Goal: Complete application form

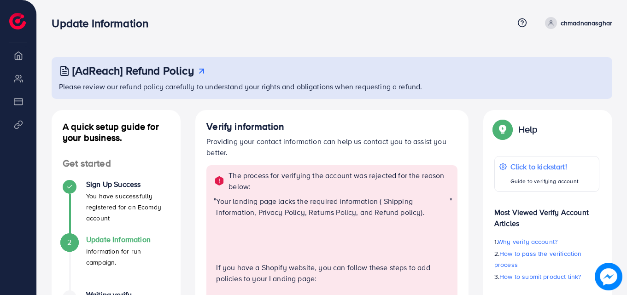
scroll to position [46, 0]
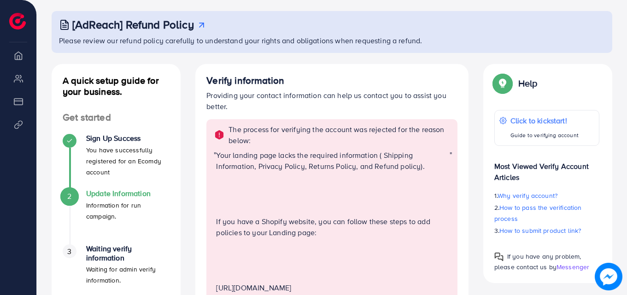
click at [262, 166] on p "Your landing page lacks the required information ( Shipping Information, Privac…" at bounding box center [332, 161] width 233 height 22
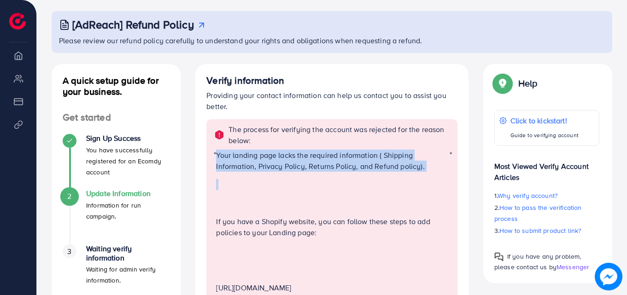
click at [262, 166] on p "Your landing page lacks the required information ( Shipping Information, Privac…" at bounding box center [332, 161] width 233 height 22
copy p "Your landing page lacks the required information ( Shipping Information, Privac…"
click at [274, 173] on div "Your landing page lacks the required information ( Shipping Information, Privac…" at bounding box center [332, 268] width 233 height 236
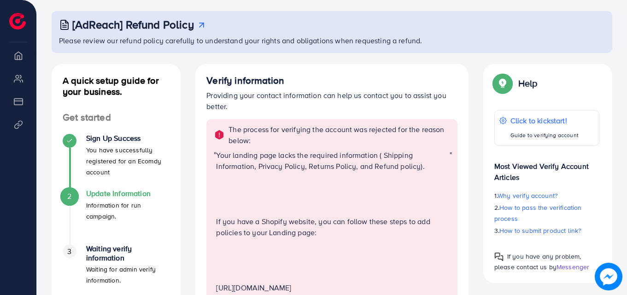
click at [280, 169] on p "Your landing page lacks the required information ( Shipping Information, Privac…" at bounding box center [332, 161] width 233 height 22
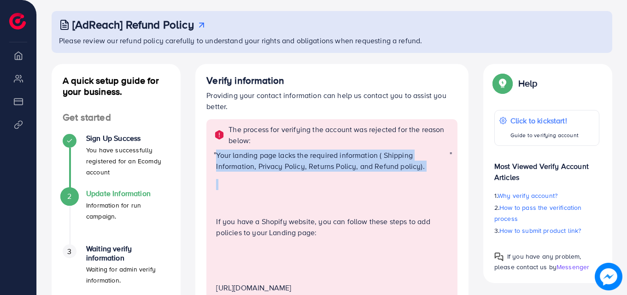
click at [280, 169] on p "Your landing page lacks the required information ( Shipping Information, Privac…" at bounding box center [332, 161] width 233 height 22
copy p "Your landing page lacks the required information ( Shipping Information, Privac…"
click at [275, 180] on p at bounding box center [332, 184] width 233 height 11
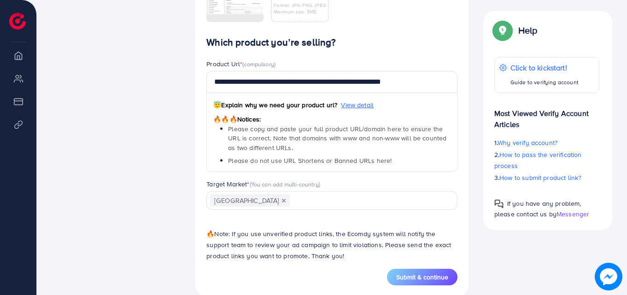
scroll to position [841, 0]
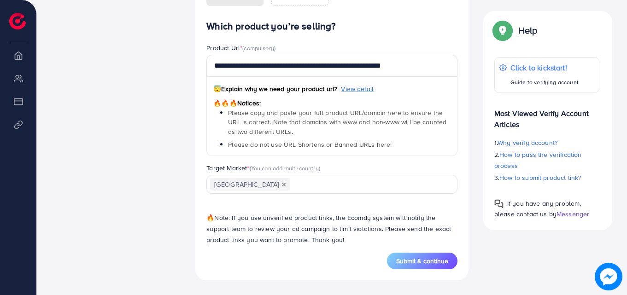
click at [415, 263] on span "Submit & continue" at bounding box center [422, 261] width 52 height 9
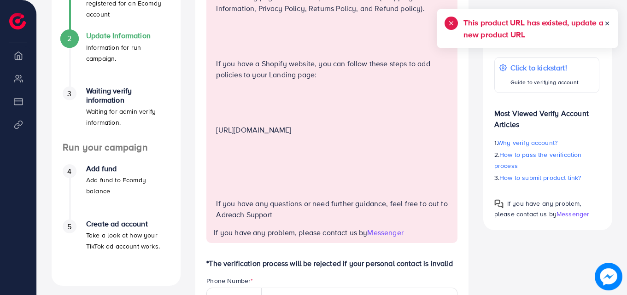
scroll to position [195, 0]
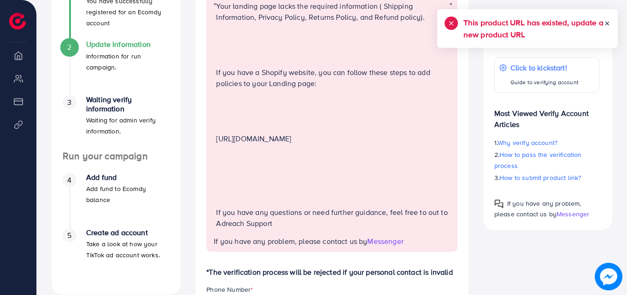
click at [607, 22] on icon at bounding box center [607, 23] width 6 height 6
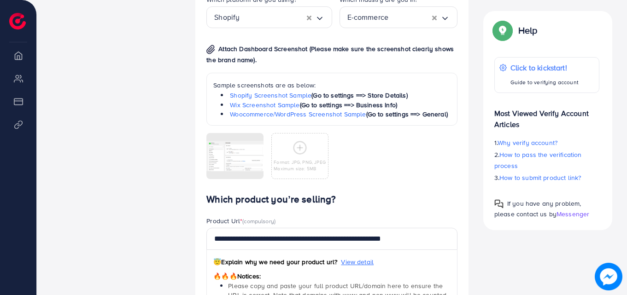
scroll to position [795, 0]
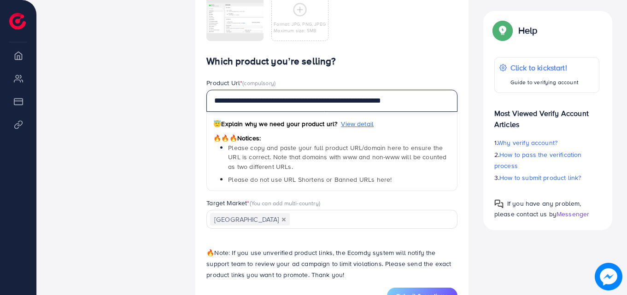
click at [318, 112] on input "**********" at bounding box center [331, 101] width 251 height 22
paste input "text"
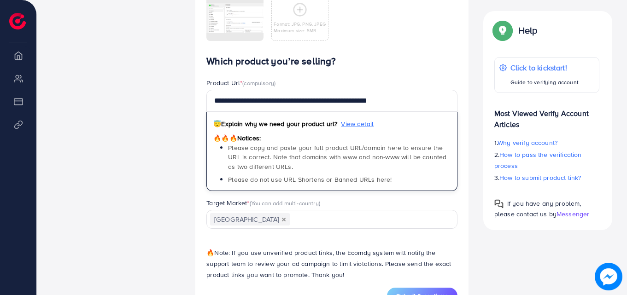
click at [363, 86] on div "**********" at bounding box center [331, 172] width 251 height 232
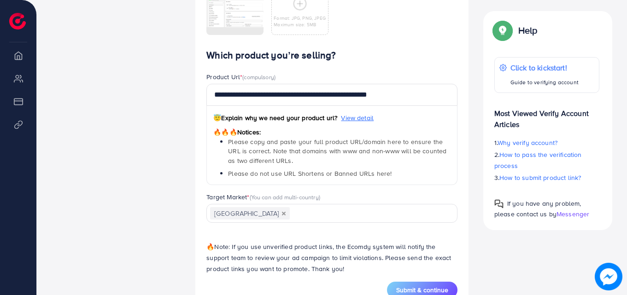
scroll to position [841, 0]
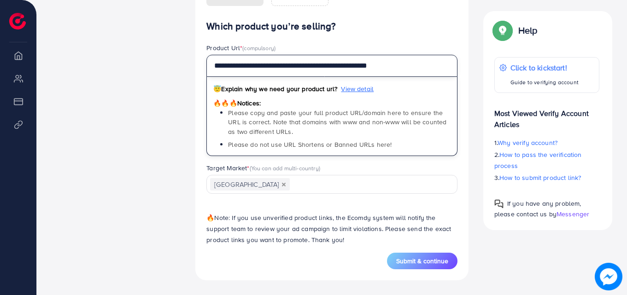
click at [267, 68] on input "**********" at bounding box center [331, 66] width 251 height 22
paste input "*****"
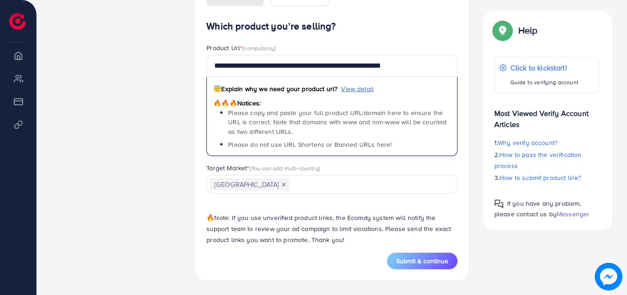
click at [423, 45] on div "Product Url * (compulsory)" at bounding box center [331, 49] width 251 height 12
drag, startPoint x: 413, startPoint y: 257, endPoint x: 376, endPoint y: 255, distance: 37.4
click at [414, 257] on span "Submit & continue" at bounding box center [422, 261] width 52 height 9
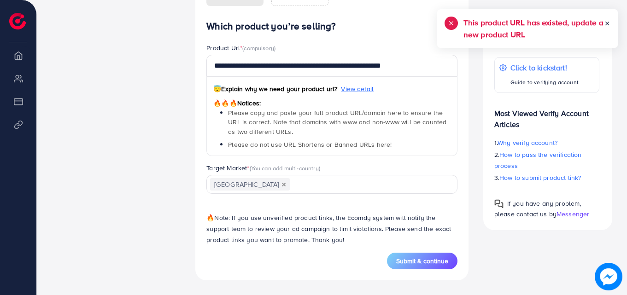
click at [607, 24] on icon at bounding box center [607, 23] width 6 height 6
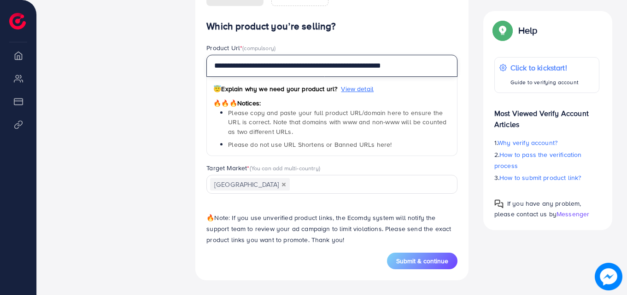
click at [277, 67] on input "**********" at bounding box center [331, 66] width 251 height 22
paste input "**********"
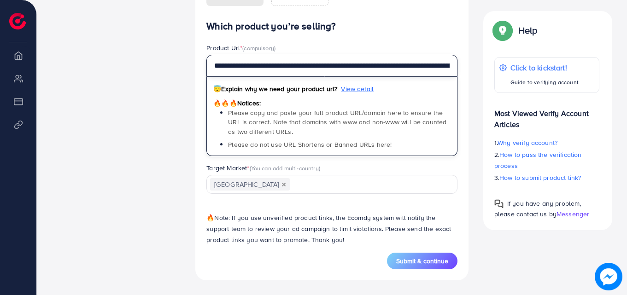
scroll to position [0, 157]
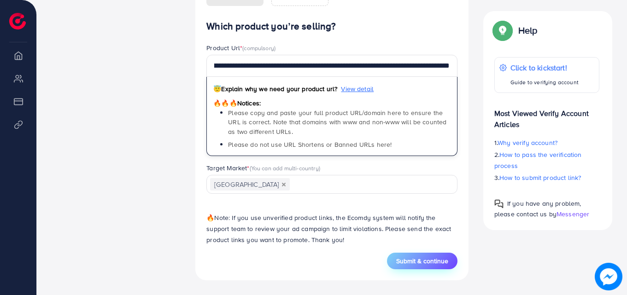
click at [416, 258] on span "Submit & continue" at bounding box center [422, 261] width 52 height 9
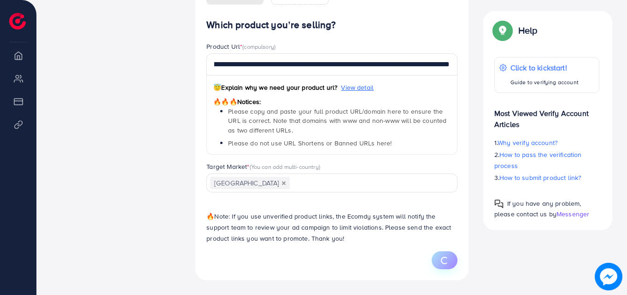
scroll to position [0, 0]
type input "**********"
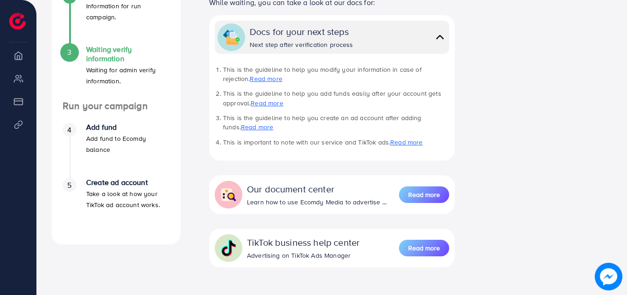
scroll to position [277, 0]
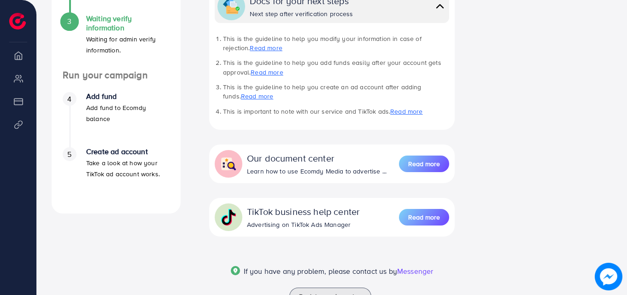
click at [117, 35] on p "Waiting for admin verify information." at bounding box center [127, 45] width 83 height 22
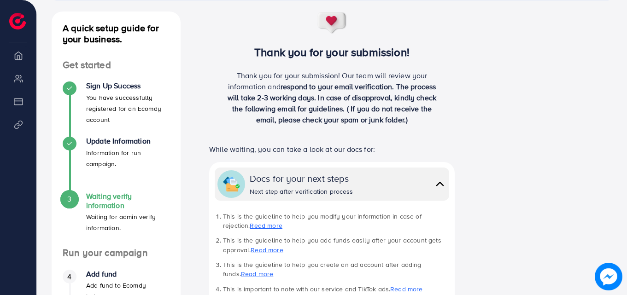
scroll to position [0, 0]
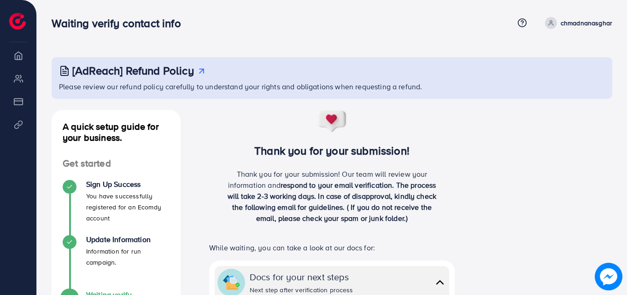
click at [19, 28] on img at bounding box center [17, 21] width 17 height 17
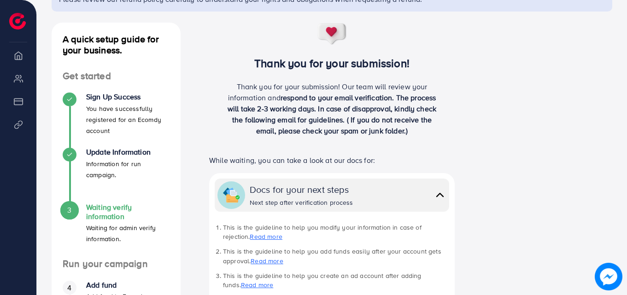
scroll to position [138, 0]
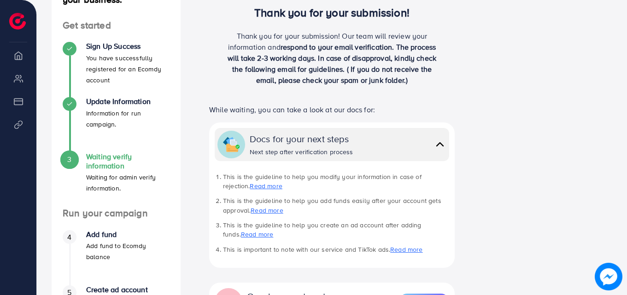
click at [387, 68] on span "respond to your email verification. The process will take 2-3 working days. In …" at bounding box center [332, 63] width 209 height 43
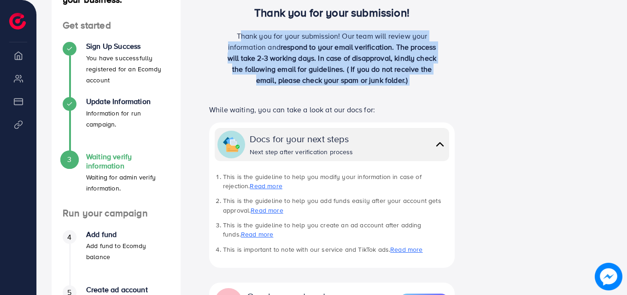
click at [387, 68] on span "respond to your email verification. The process will take 2-3 working days. In …" at bounding box center [332, 63] width 209 height 43
click at [380, 68] on span "respond to your email verification. The process will take 2-3 working days. In …" at bounding box center [332, 63] width 209 height 43
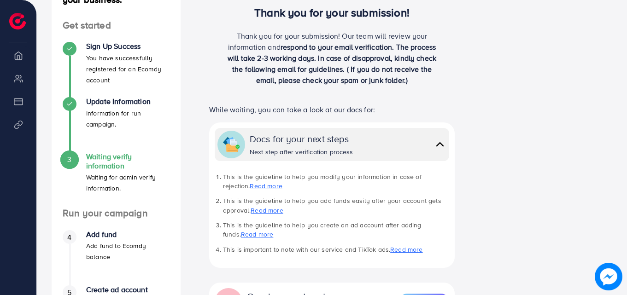
click at [380, 68] on span "respond to your email verification. The process will take 2-3 working days. In …" at bounding box center [332, 63] width 209 height 43
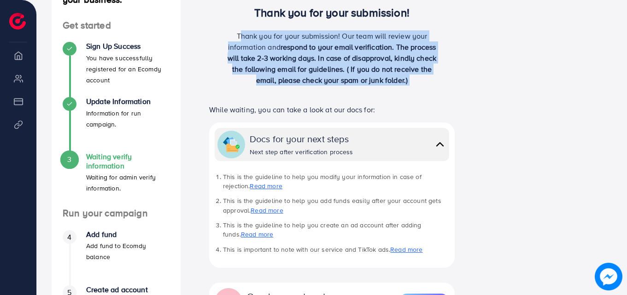
click at [380, 68] on span "respond to your email verification. The process will take 2-3 working days. In …" at bounding box center [332, 63] width 209 height 43
copy p "Thank you for your submission! Our team will review your information and respon…"
click at [386, 83] on span "respond to your email verification. The process will take 2-3 working days. In …" at bounding box center [332, 63] width 209 height 43
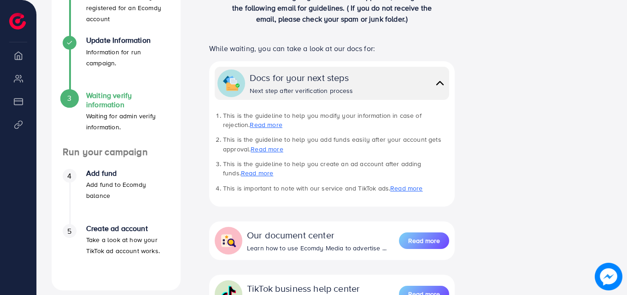
scroll to position [312, 0]
